Goal: Task Accomplishment & Management: Use online tool/utility

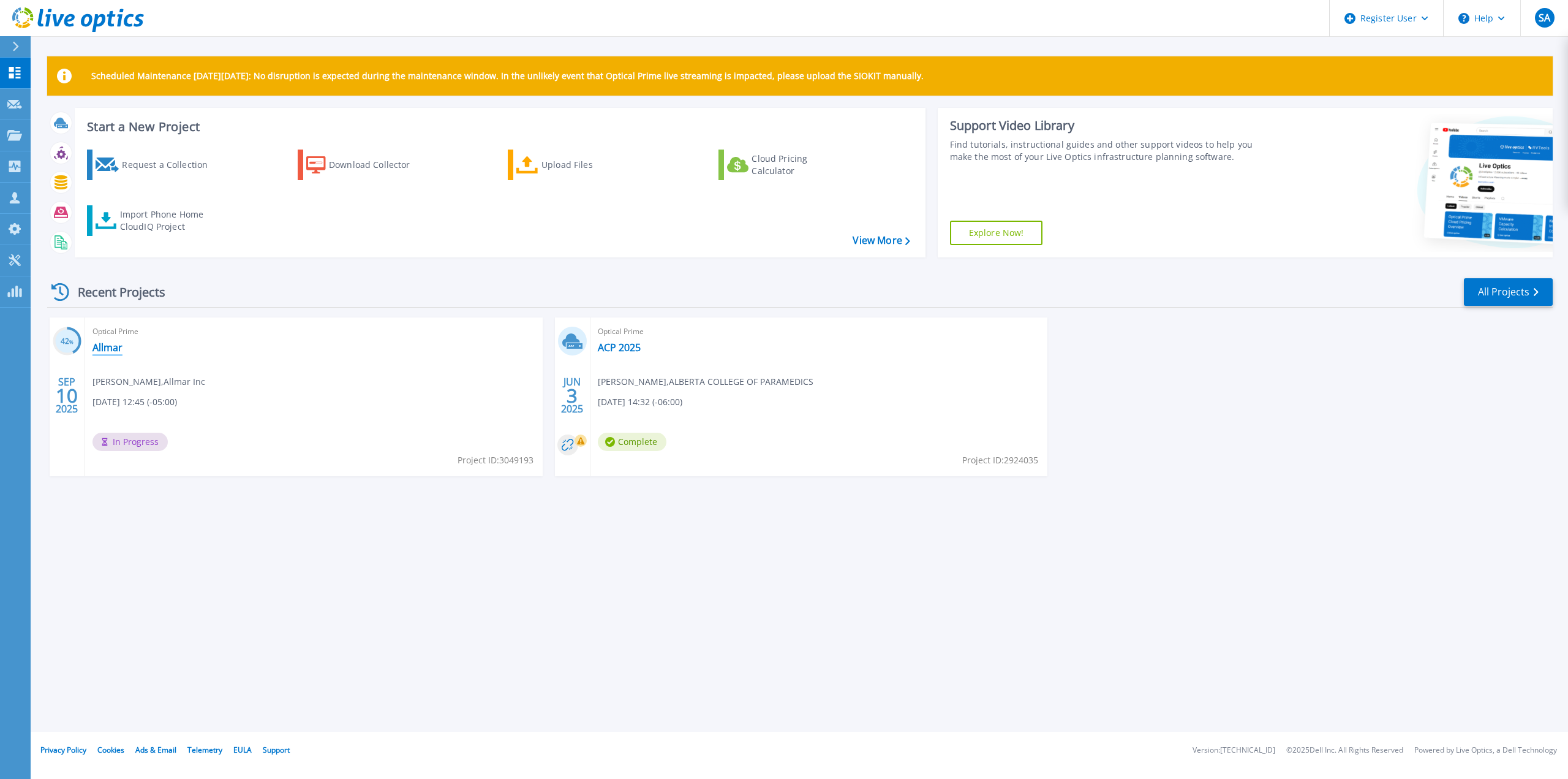
drag, startPoint x: 108, startPoint y: 347, endPoint x: 112, endPoint y: 353, distance: 7.2
click at [108, 347] on link "Allmar" at bounding box center [107, 348] width 30 height 12
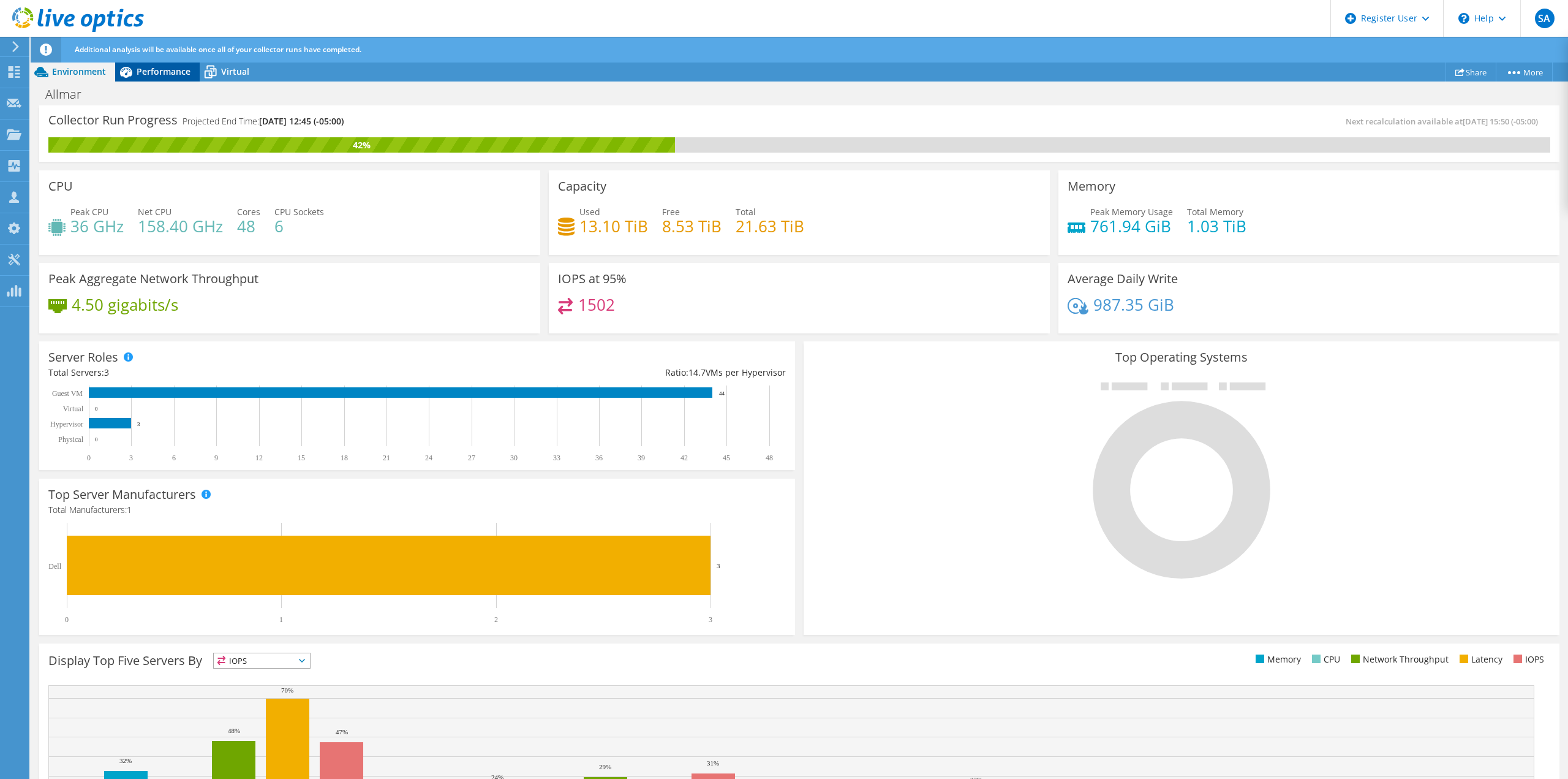
click at [166, 74] on span "Performance" at bounding box center [163, 71] width 54 height 11
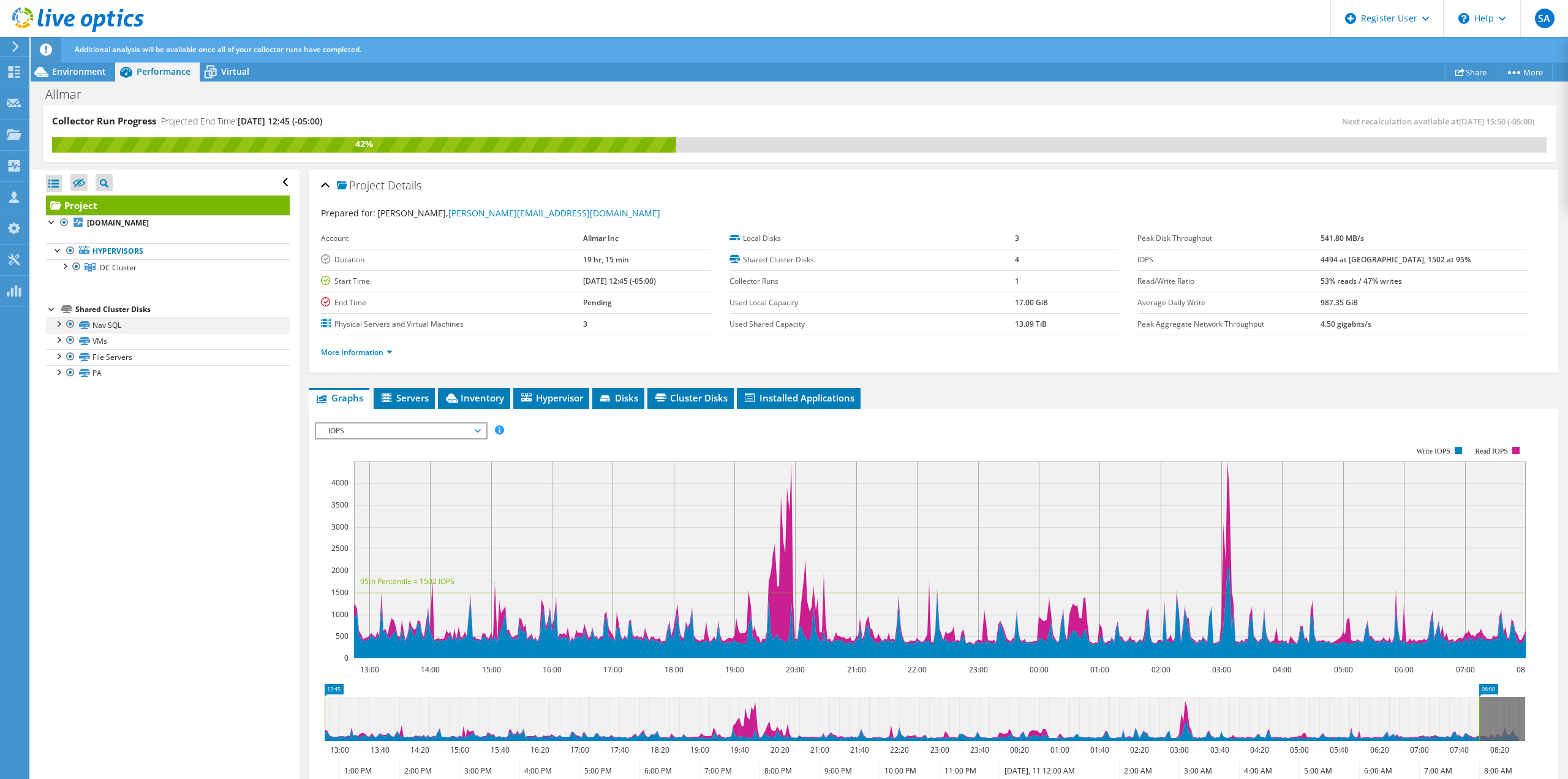
click at [58, 322] on div at bounding box center [58, 322] width 12 height 12
click at [55, 322] on div at bounding box center [58, 322] width 12 height 12
click at [58, 342] on div at bounding box center [58, 339] width 12 height 12
click at [60, 354] on div at bounding box center [58, 355] width 12 height 12
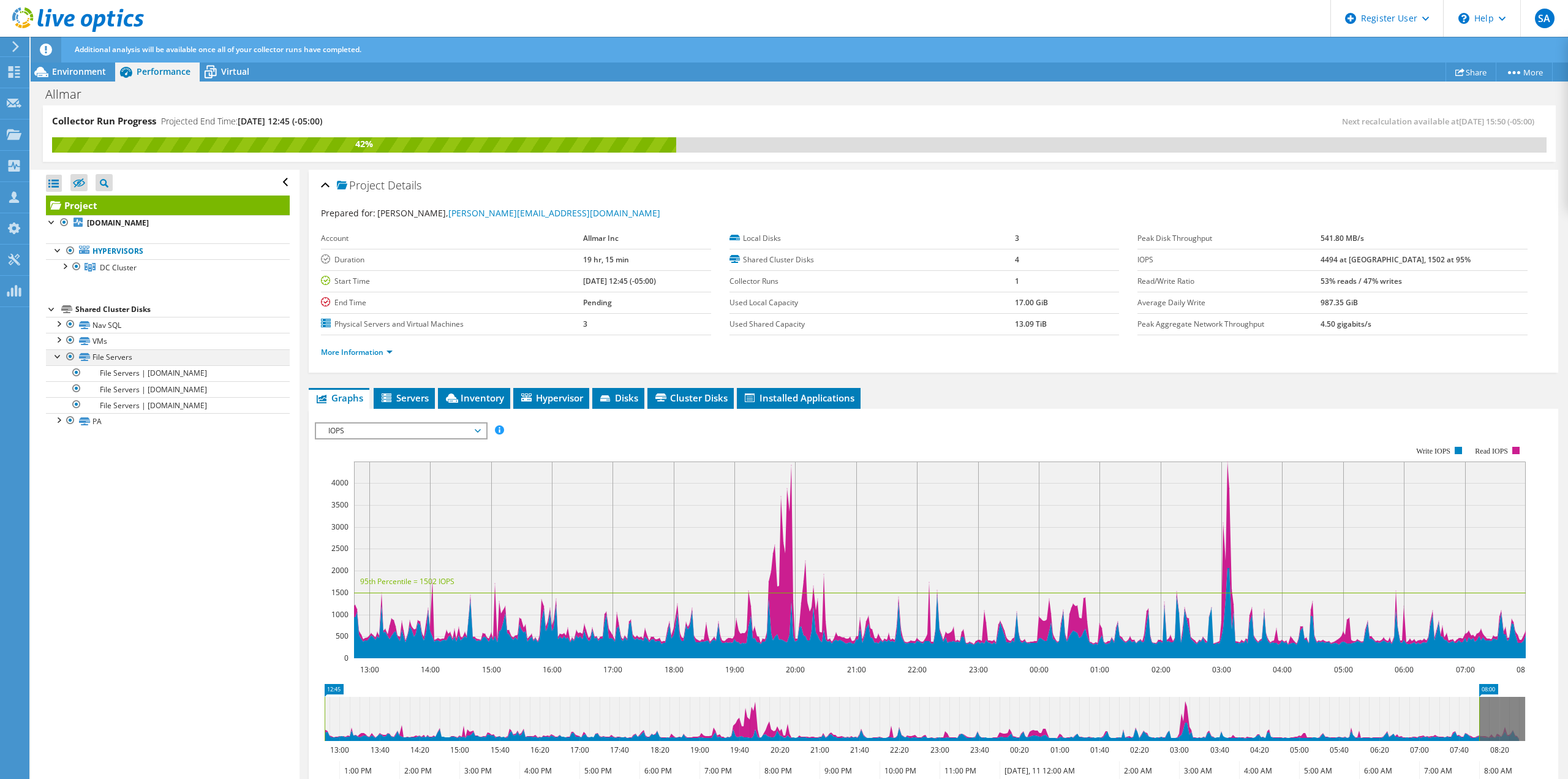
click at [60, 354] on div at bounding box center [58, 355] width 12 height 12
click at [57, 374] on div at bounding box center [58, 371] width 12 height 12
drag, startPoint x: 88, startPoint y: 70, endPoint x: 121, endPoint y: 137, distance: 74.7
click at [88, 70] on span "Environment" at bounding box center [79, 71] width 54 height 11
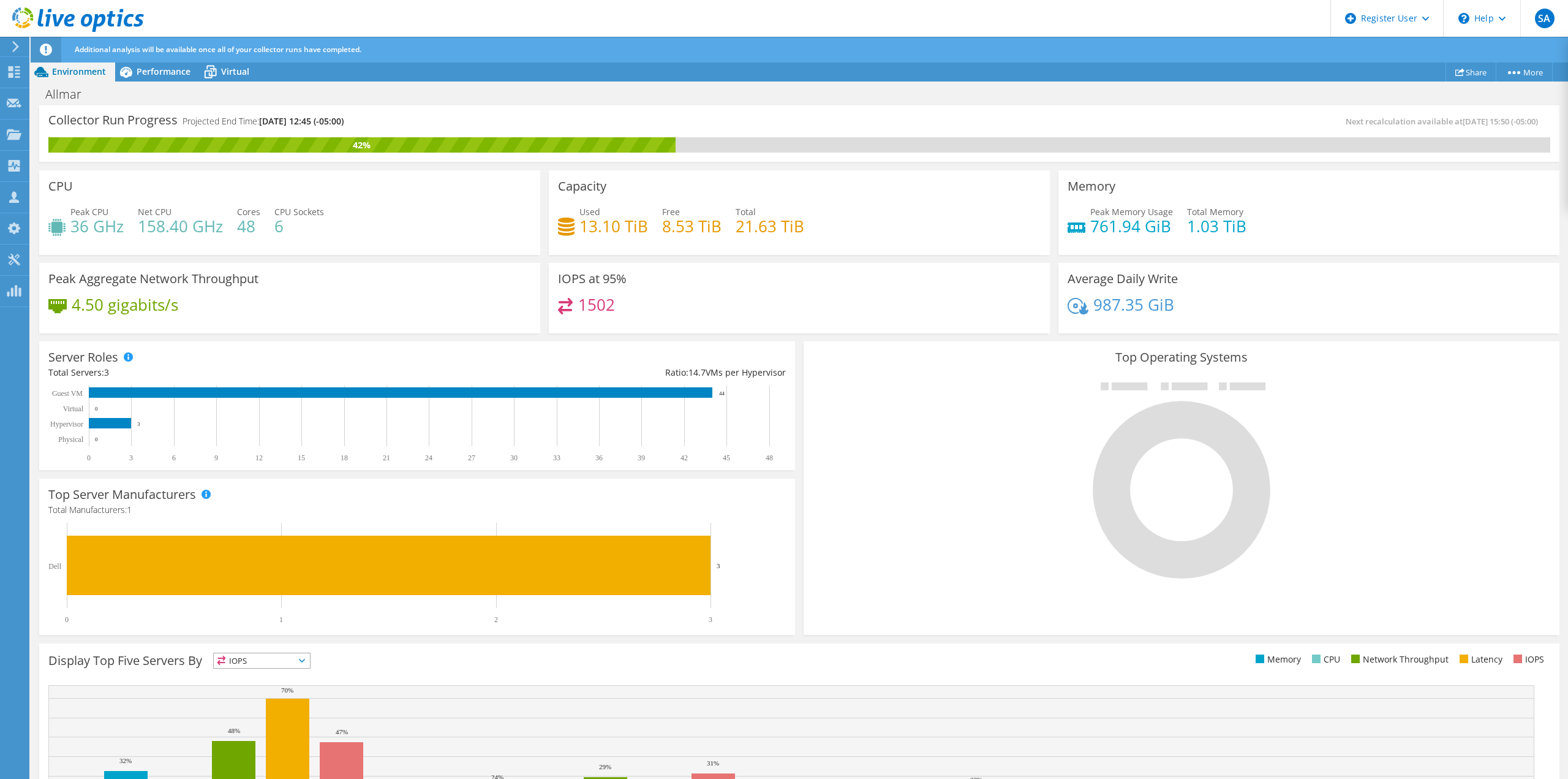
scroll to position [145, 0]
click at [16, 46] on icon at bounding box center [16, 46] width 10 height 11
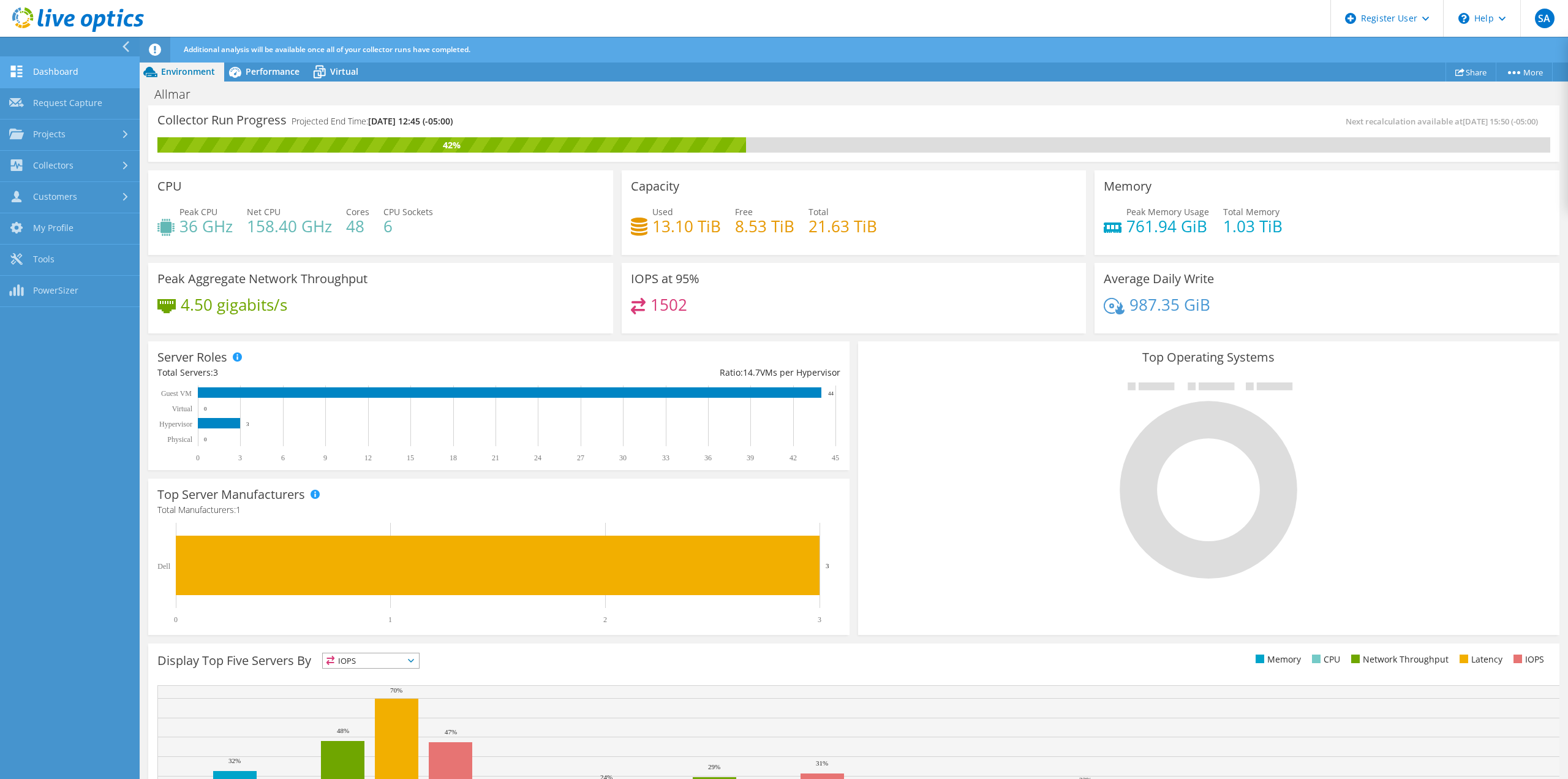
click at [92, 73] on link "Dashboard" at bounding box center [70, 73] width 140 height 31
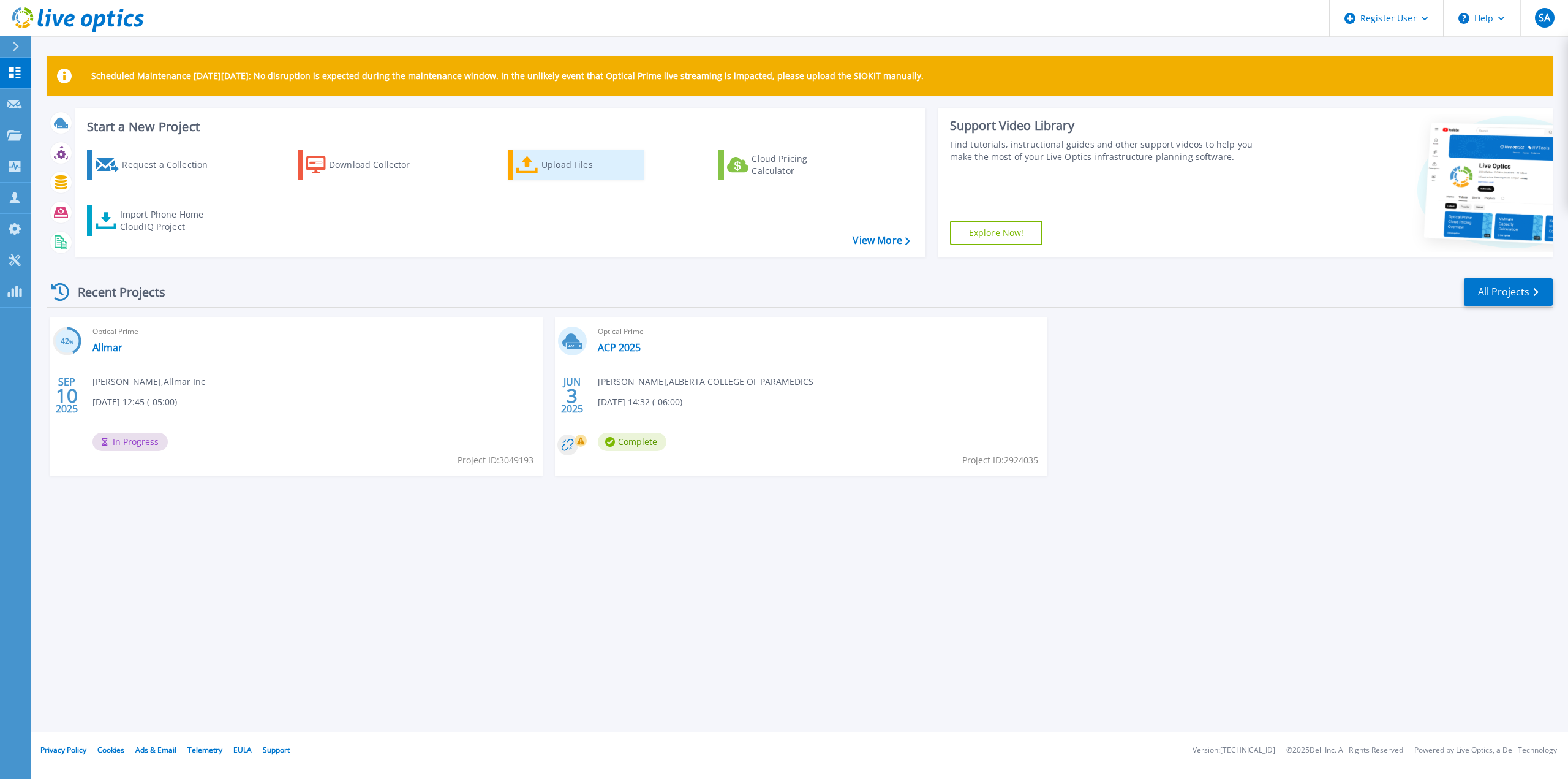
click at [578, 152] on link "Upload Files" at bounding box center [576, 164] width 137 height 30
drag, startPoint x: 564, startPoint y: 164, endPoint x: 572, endPoint y: 173, distance: 12.0
click at [564, 165] on div "Upload Files" at bounding box center [590, 164] width 98 height 24
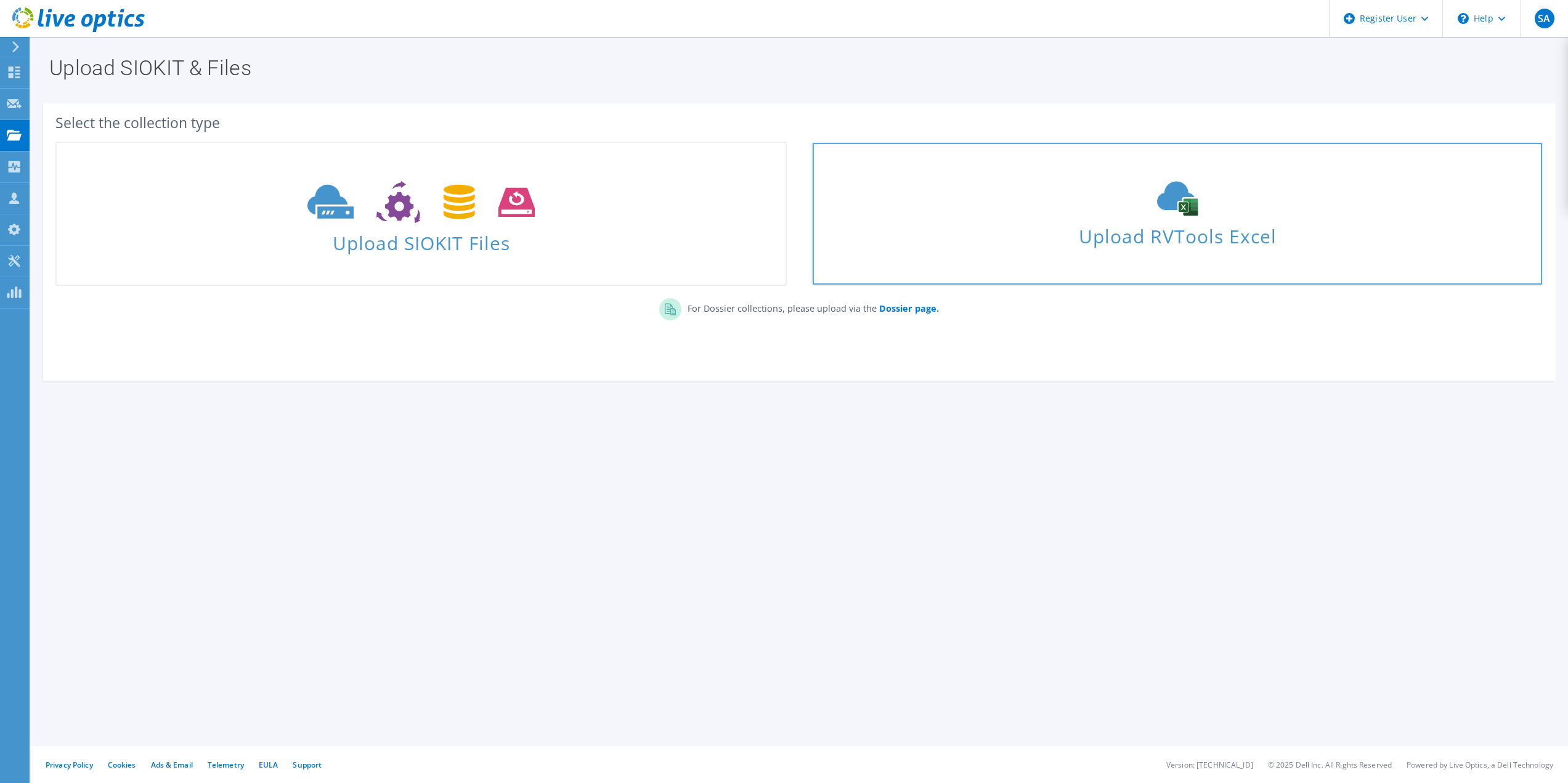
click at [1213, 234] on span "Upload RVTools Excel" at bounding box center [1177, 233] width 728 height 26
